Goal: Task Accomplishment & Management: Use online tool/utility

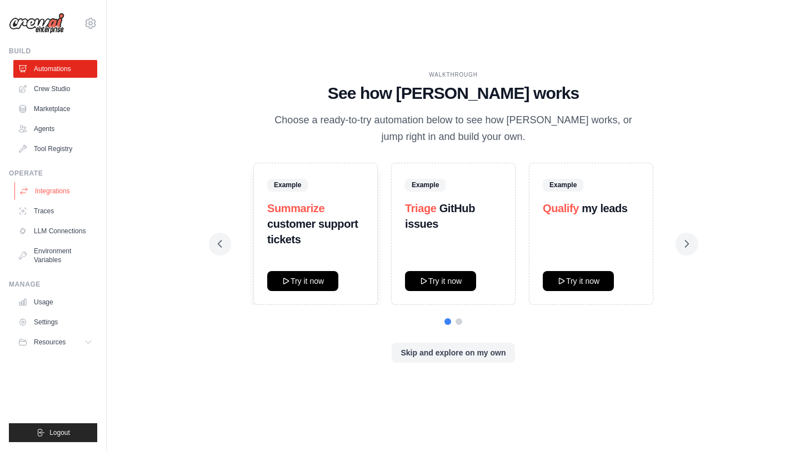
click at [54, 186] on link "Integrations" at bounding box center [56, 191] width 84 height 18
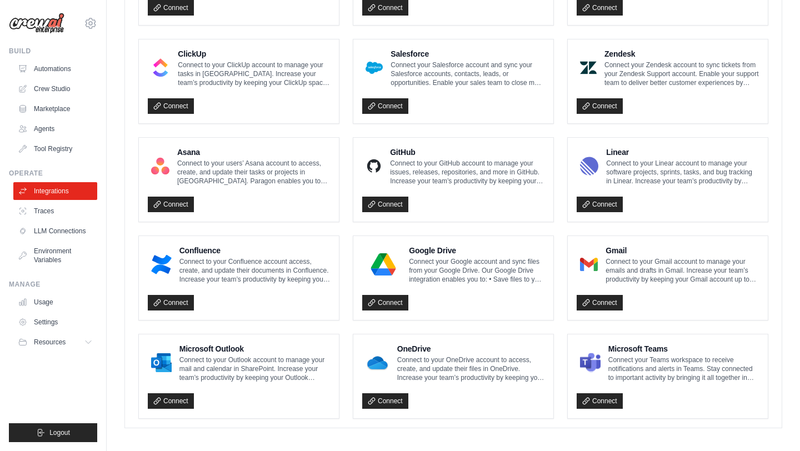
scroll to position [592, 0]
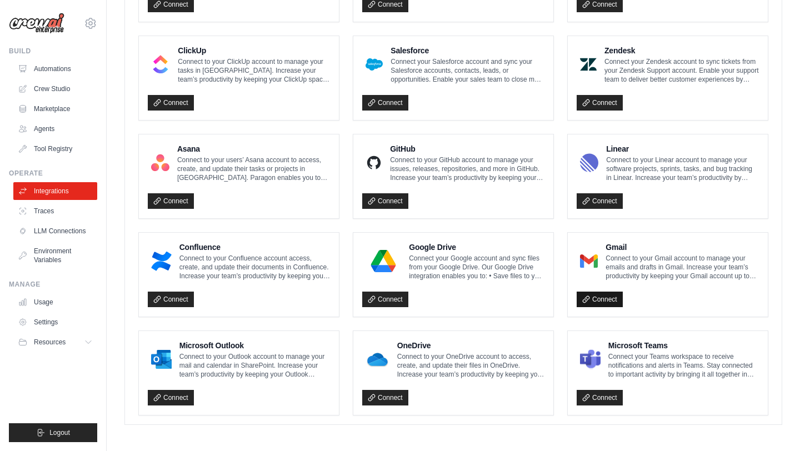
click at [453, 300] on link "Connect" at bounding box center [600, 300] width 46 height 16
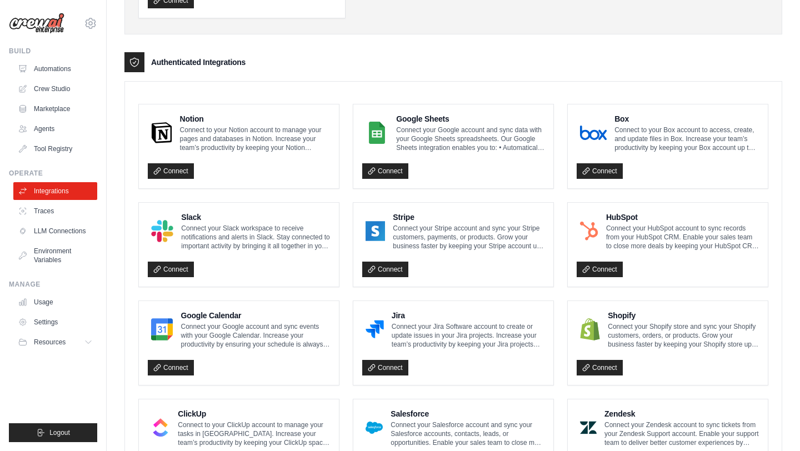
scroll to position [0, 0]
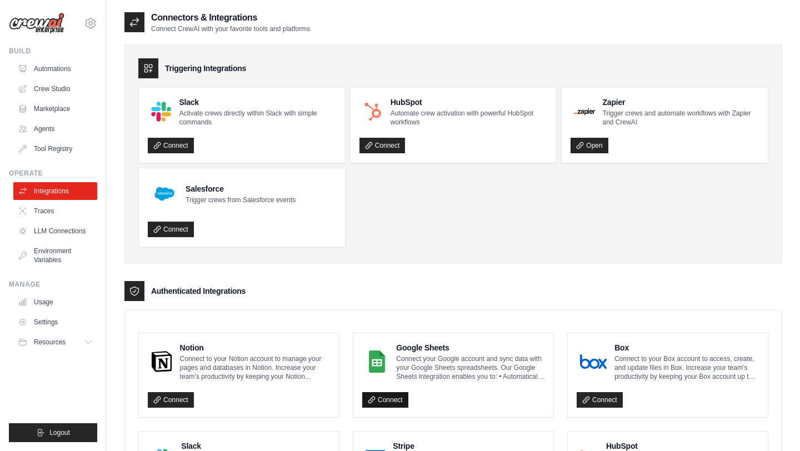
click at [373, 395] on icon at bounding box center [372, 400] width 8 height 8
click at [381, 147] on link "Connect" at bounding box center [383, 146] width 46 height 16
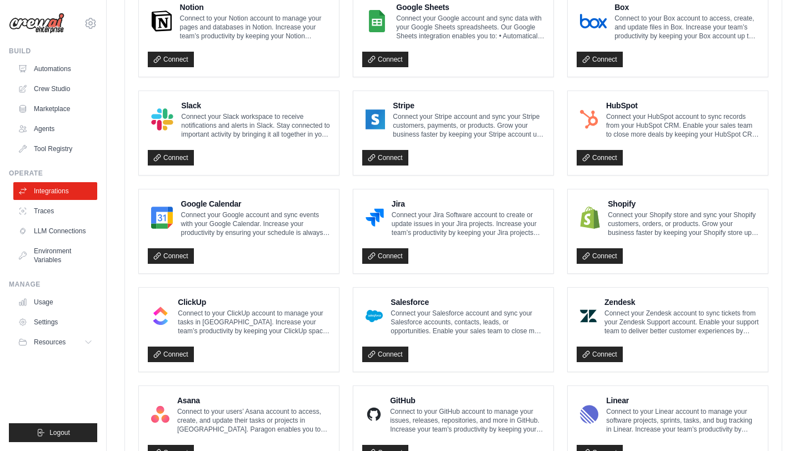
scroll to position [254, 0]
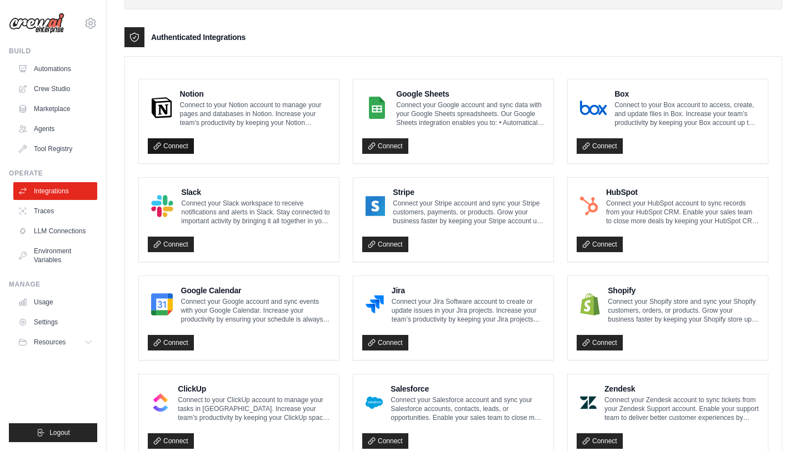
click at [169, 150] on link "Connect" at bounding box center [171, 146] width 46 height 16
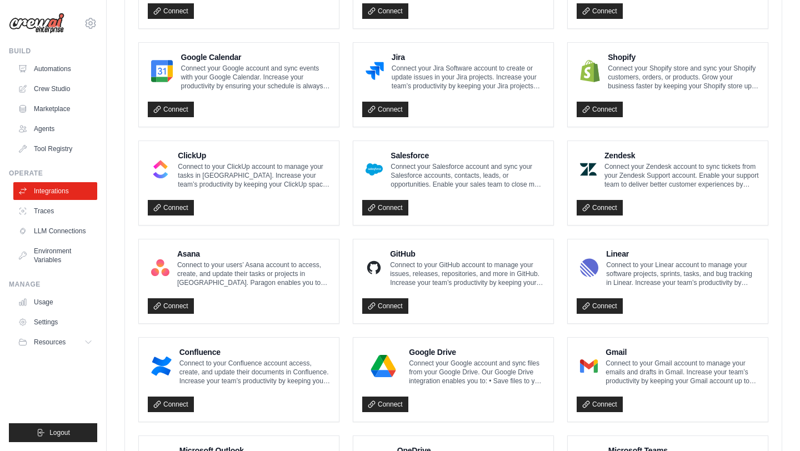
scroll to position [592, 0]
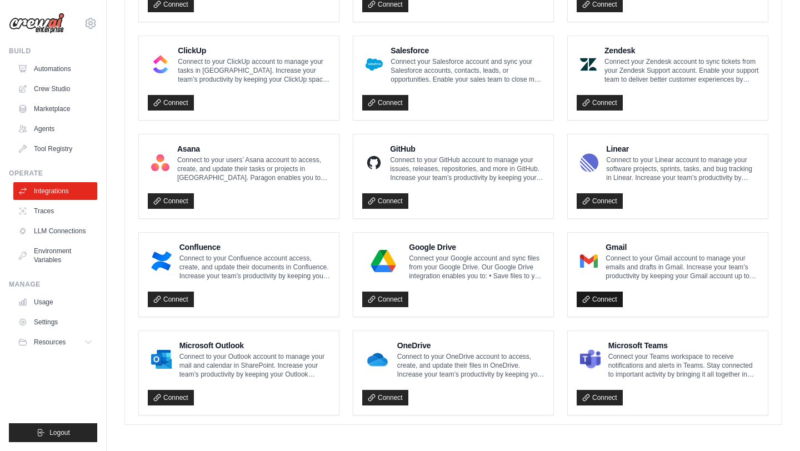
click at [453, 297] on link "Connect" at bounding box center [600, 300] width 46 height 16
click at [175, 395] on link "Connect" at bounding box center [171, 398] width 46 height 16
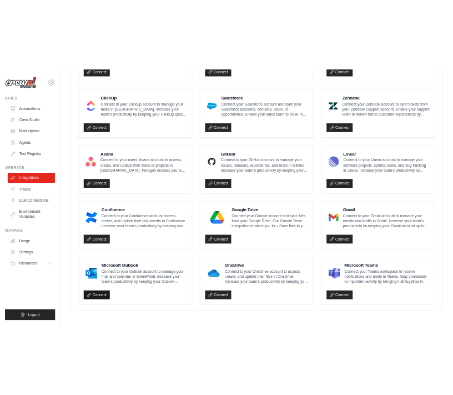
scroll to position [592, 0]
